Goal: Task Accomplishment & Management: Contribute content

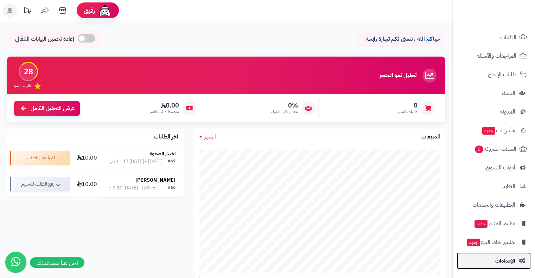
click at [505, 260] on span "الإعدادات" at bounding box center [506, 261] width 20 height 10
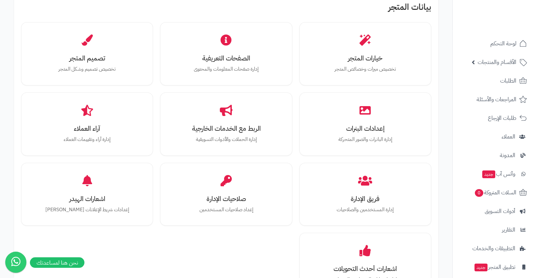
scroll to position [224, 0]
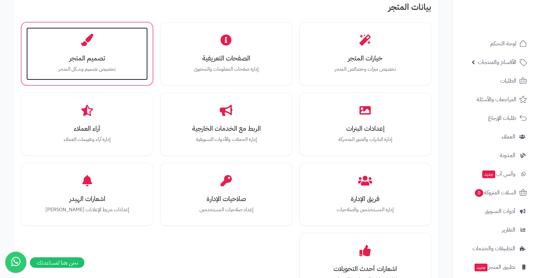
click at [86, 55] on h3 "تصميم المتجر" at bounding box center [86, 58] width 107 height 7
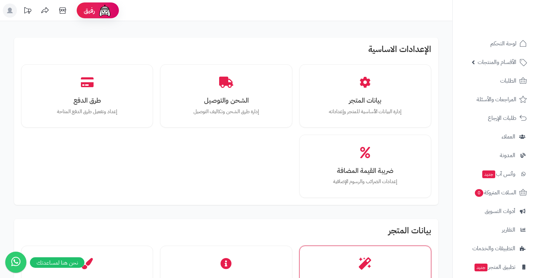
scroll to position [224, 0]
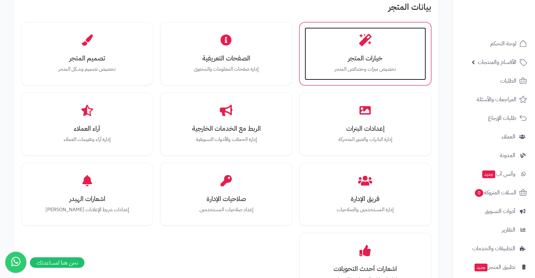
click at [379, 69] on p "تخصيص ميزات وخصائص المتجر" at bounding box center [365, 69] width 107 height 8
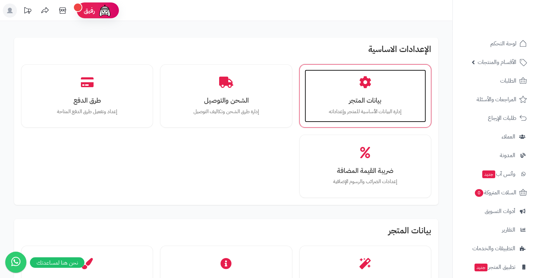
click at [390, 112] on p "إدارة البيانات الأساسية للمتجر وإعداداته" at bounding box center [365, 112] width 107 height 8
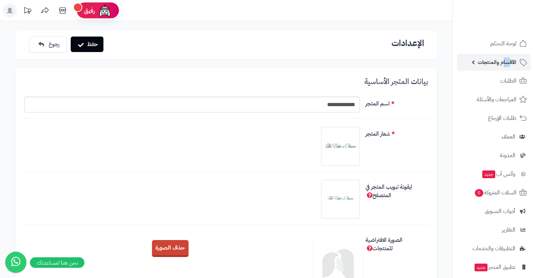
drag, startPoint x: 510, startPoint y: 53, endPoint x: 504, endPoint y: 62, distance: 10.6
click at [504, 62] on ul "لوحة التحكم الأقسام والمنتجات المنتجات الأقسام الماركات مواصفات المنتجات مواصفا…" at bounding box center [494, 174] width 82 height 278
click at [504, 62] on span "الأقسام والمنتجات" at bounding box center [497, 62] width 39 height 10
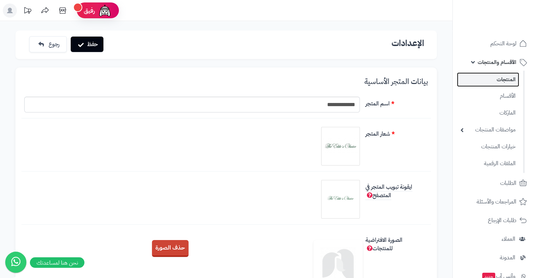
click at [507, 82] on link "المنتجات" at bounding box center [488, 80] width 62 height 14
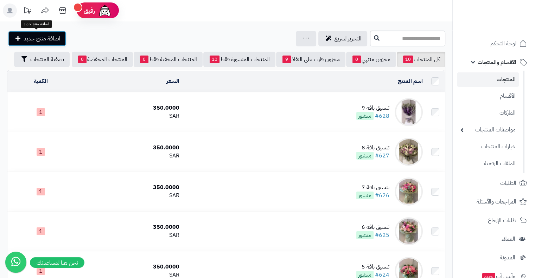
click at [50, 36] on span "اضافة منتج جديد" at bounding box center [42, 38] width 37 height 8
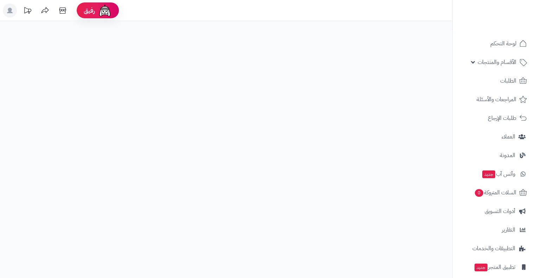
select select
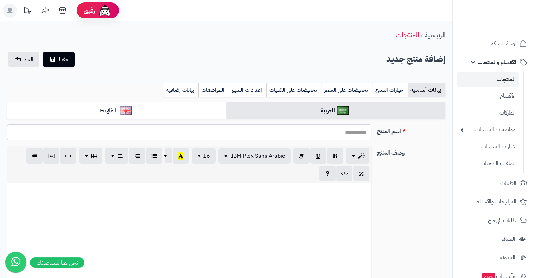
scroll to position [93, 0]
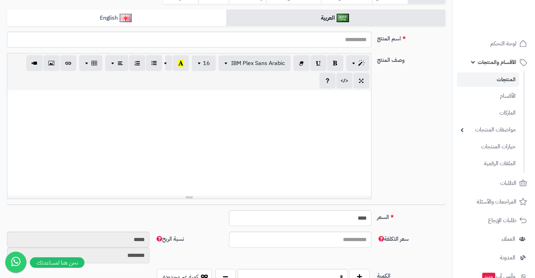
click at [247, 128] on div at bounding box center [189, 143] width 364 height 106
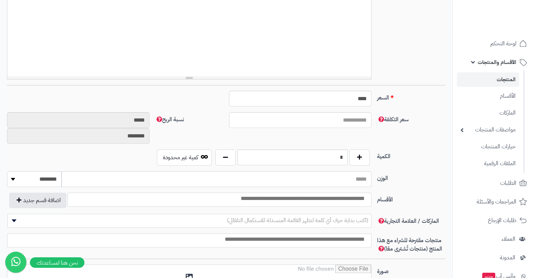
scroll to position [0, 0]
